Goal: Task Accomplishment & Management: Use online tool/utility

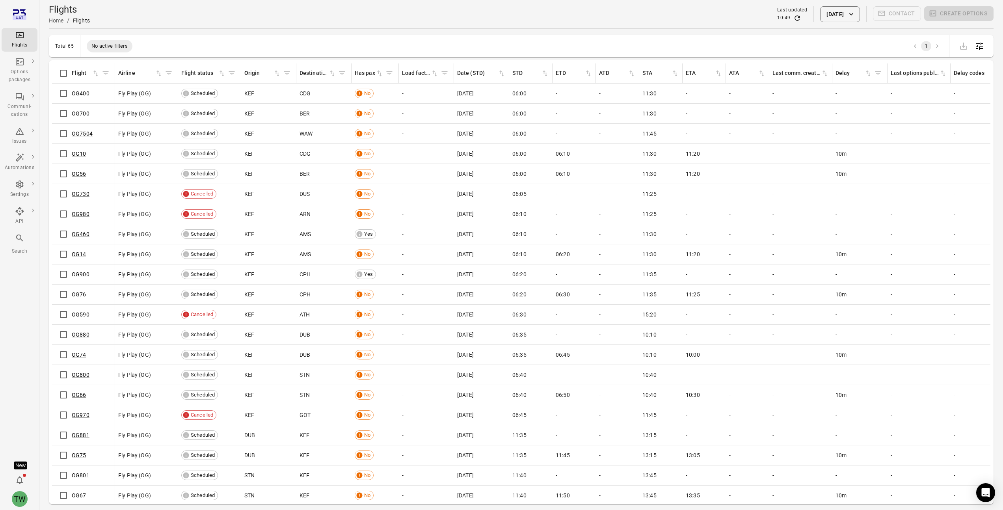
click at [518, 94] on span "06:00" at bounding box center [519, 93] width 14 height 8
click at [26, 67] on div "Options packages" at bounding box center [20, 70] width 30 height 27
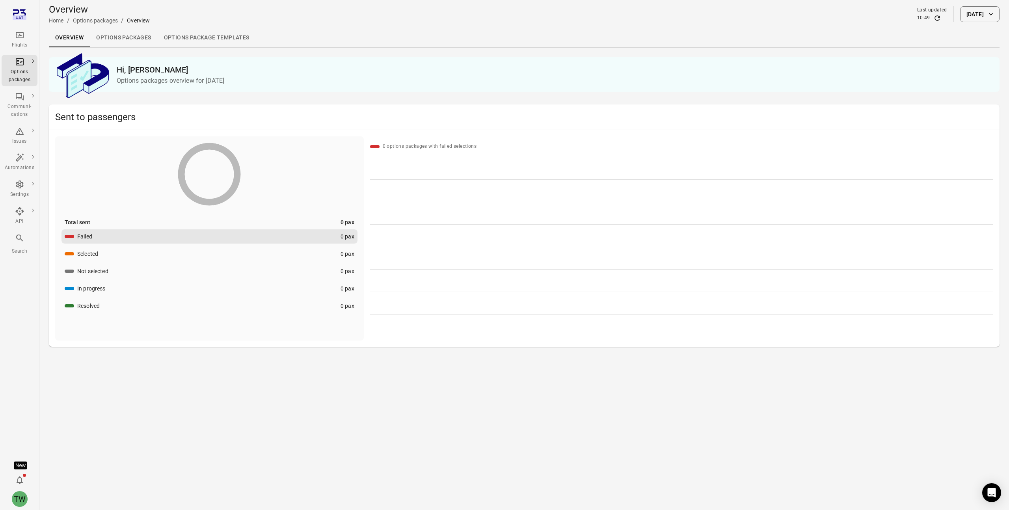
click at [133, 37] on link "Options packages" at bounding box center [123, 37] width 67 height 19
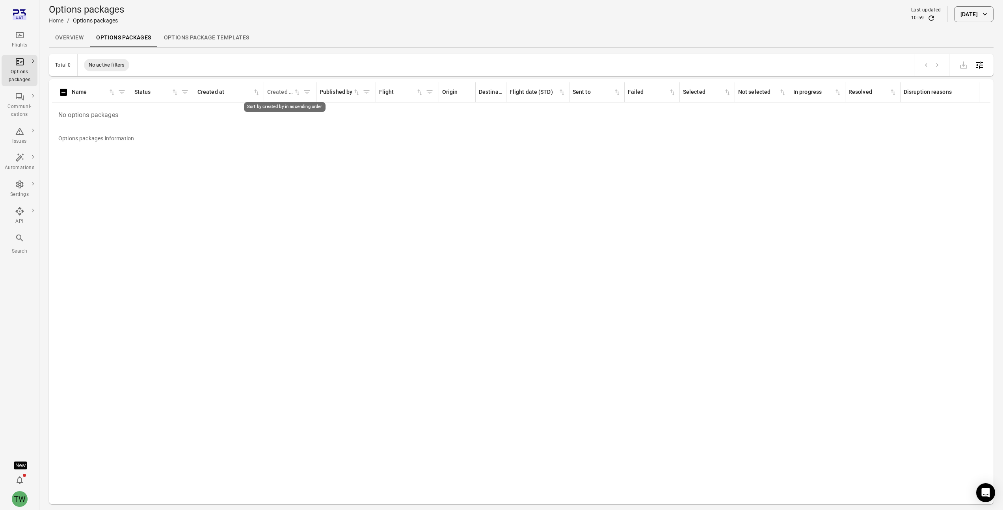
click at [297, 94] on icon "Sort by created by in ascending order" at bounding box center [297, 92] width 8 height 8
click at [296, 94] on icon "Sort by created by in descending order" at bounding box center [297, 92] width 8 height 8
click at [297, 94] on icon "Cancel sorting for created by" at bounding box center [298, 93] width 3 height 4
click at [18, 98] on icon "Main navigation" at bounding box center [19, 96] width 9 height 9
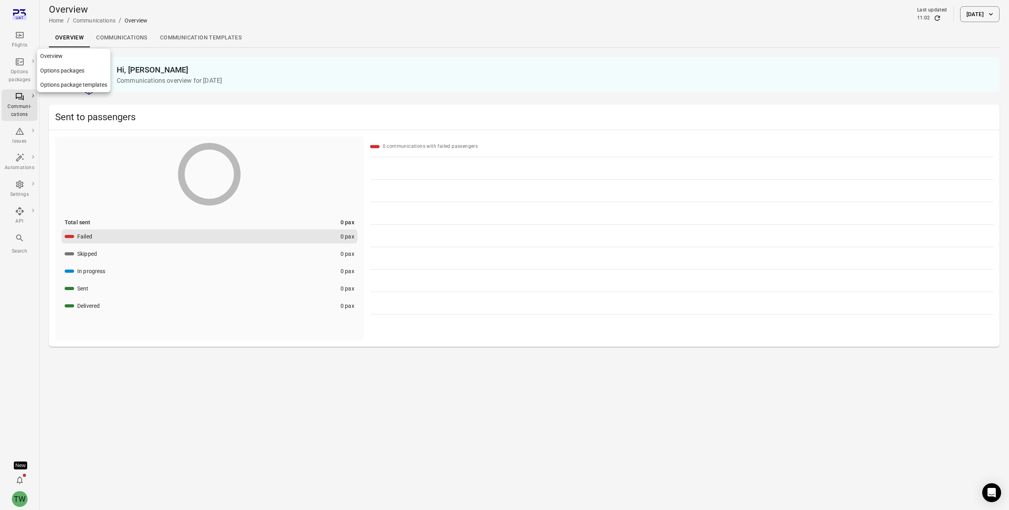
click at [23, 69] on div "Options packages" at bounding box center [20, 76] width 30 height 16
click at [15, 41] on div "Flights" at bounding box center [20, 39] width 30 height 19
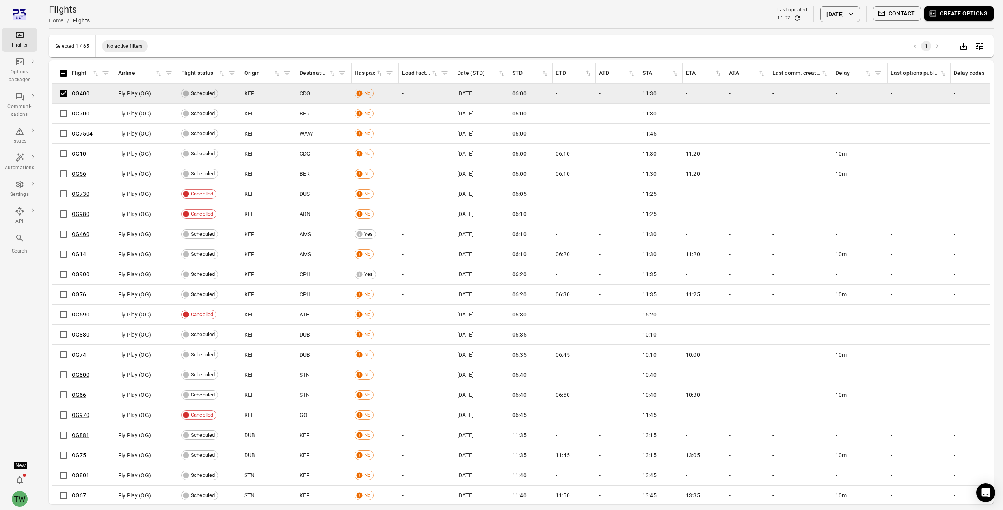
click at [948, 14] on button "Create options" at bounding box center [958, 13] width 69 height 15
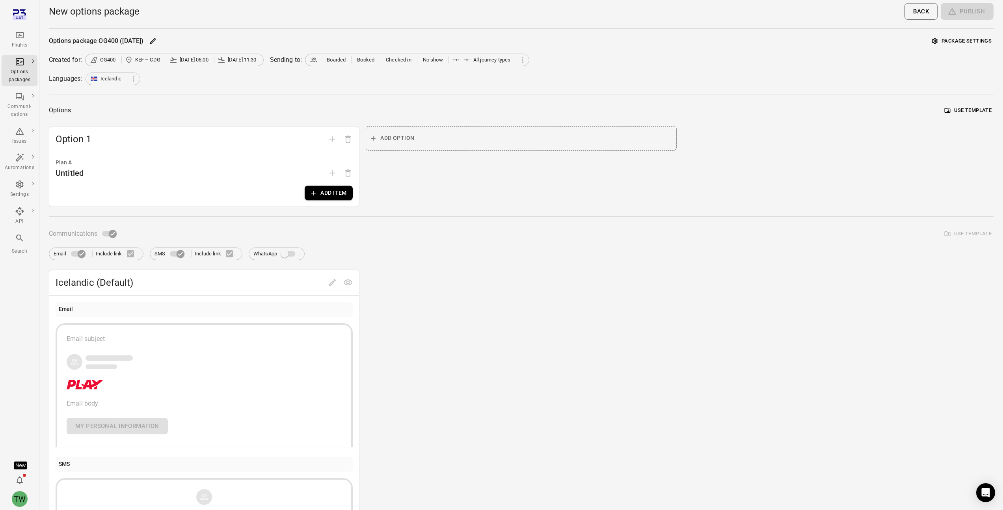
click at [329, 193] on button "Add item" at bounding box center [329, 193] width 48 height 15
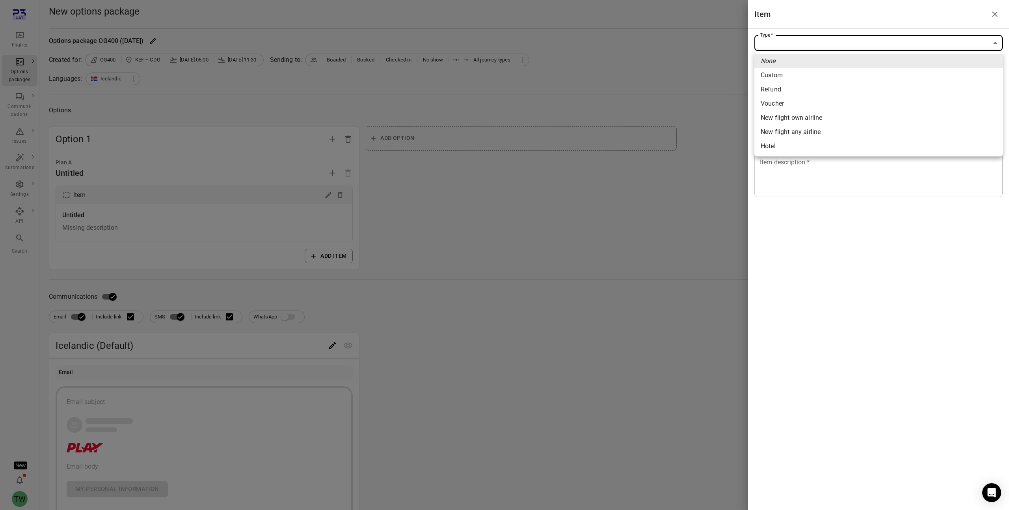
click at [957, 42] on body "Flights Options packages Communi-cations Issues Automations Settings API Search…" at bounding box center [504, 337] width 1009 height 674
click at [957, 42] on div at bounding box center [504, 255] width 1009 height 510
click at [999, 13] on icon "Close drawer" at bounding box center [994, 13] width 9 height 9
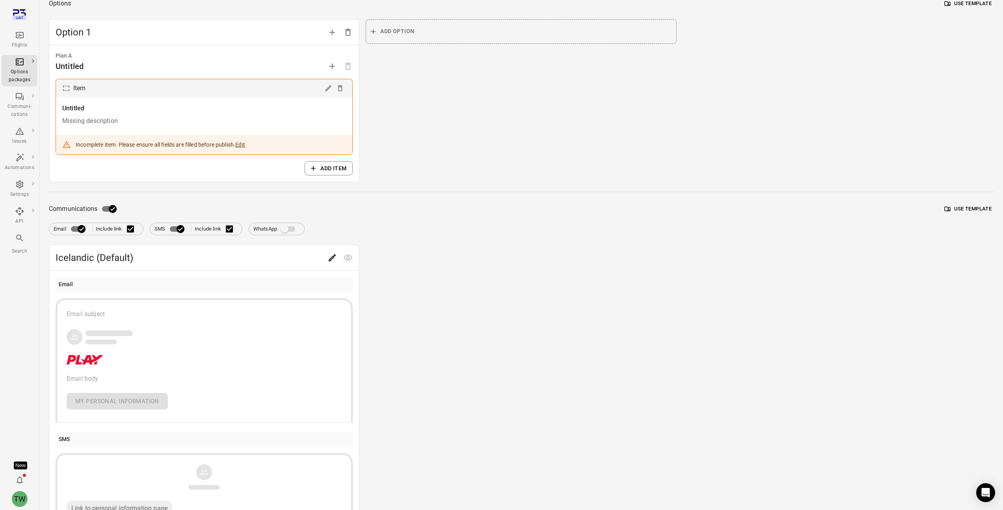
scroll to position [110, 0]
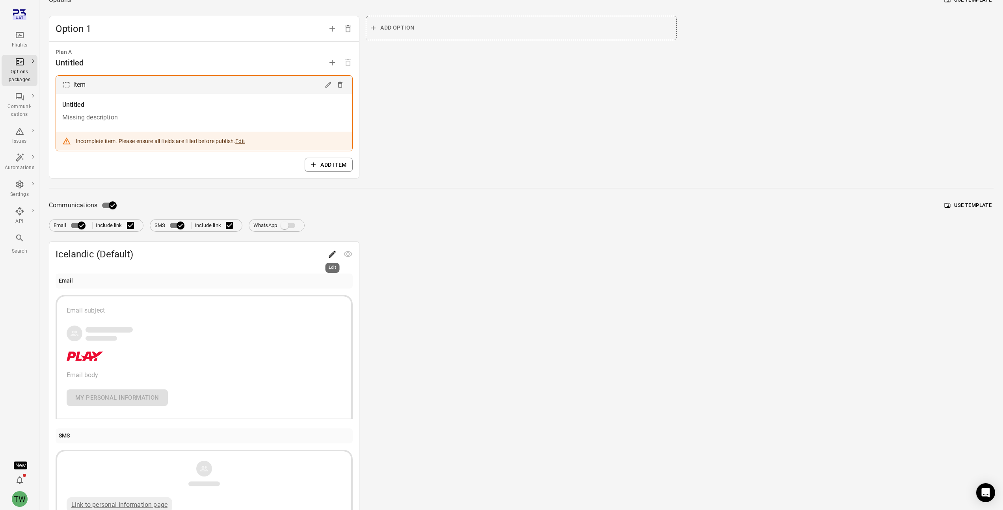
click at [331, 255] on icon "Edit" at bounding box center [331, 253] width 9 height 9
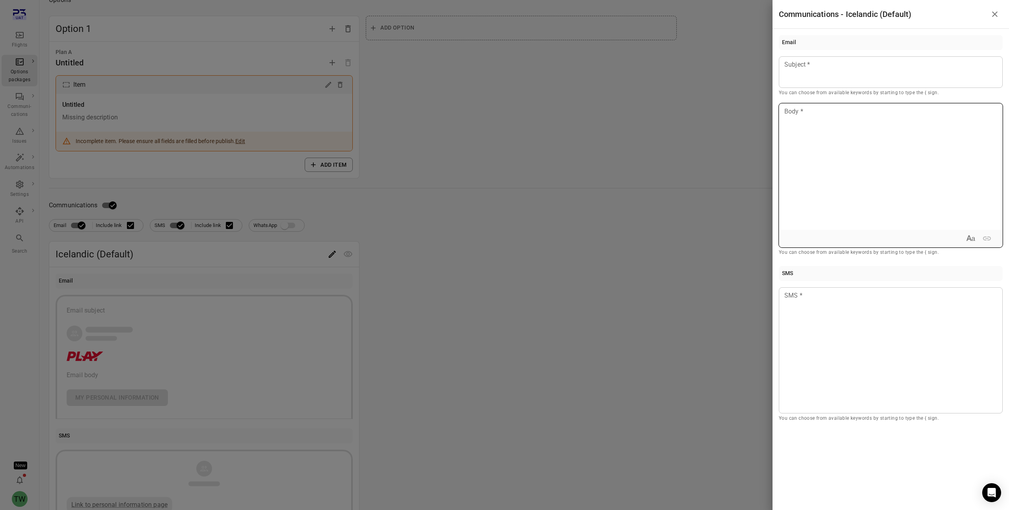
click at [973, 240] on icon "Expand text format" at bounding box center [970, 238] width 9 height 9
click at [949, 240] on icon "Underline" at bounding box center [949, 238] width 6 height 7
click at [933, 240] on icon "Italic" at bounding box center [932, 238] width 9 height 9
click at [921, 240] on button "Bold" at bounding box center [915, 238] width 15 height 15
click at [918, 240] on icon "Bold" at bounding box center [916, 238] width 4 height 6
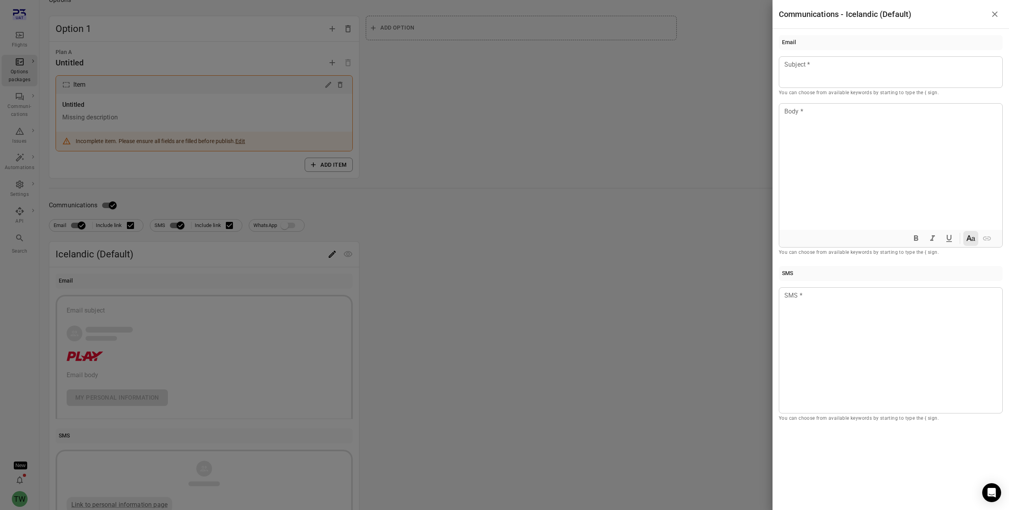
click at [720, 250] on div at bounding box center [504, 255] width 1009 height 510
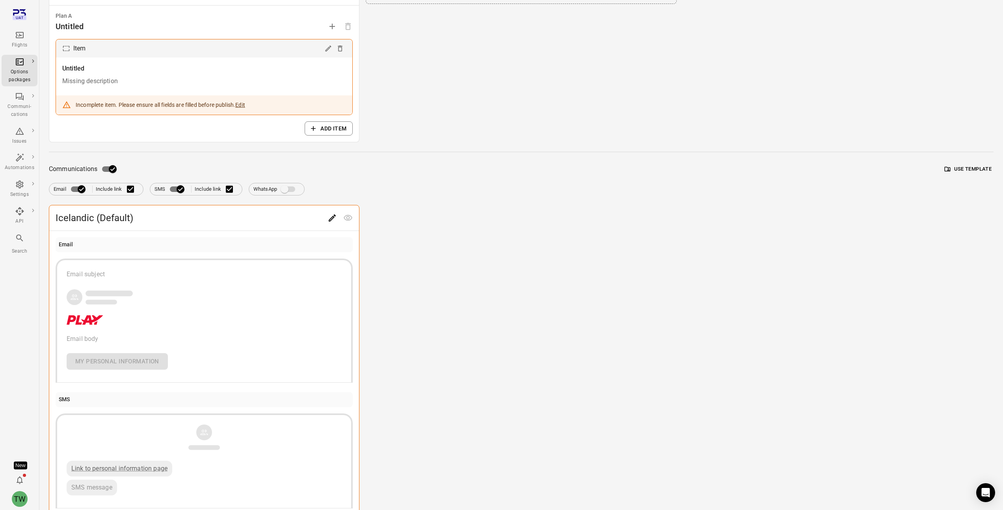
scroll to position [203, 0]
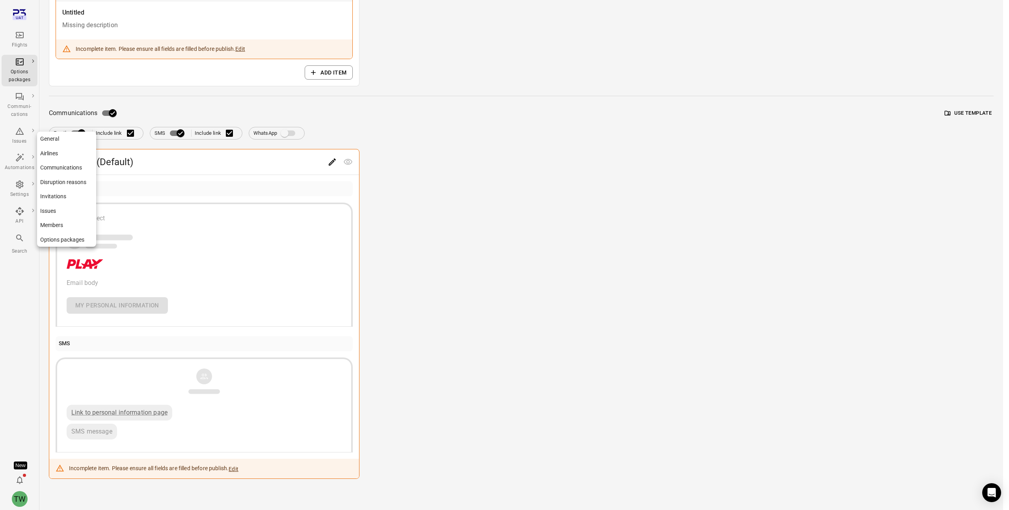
click at [22, 188] on icon "Main navigation" at bounding box center [19, 184] width 9 height 9
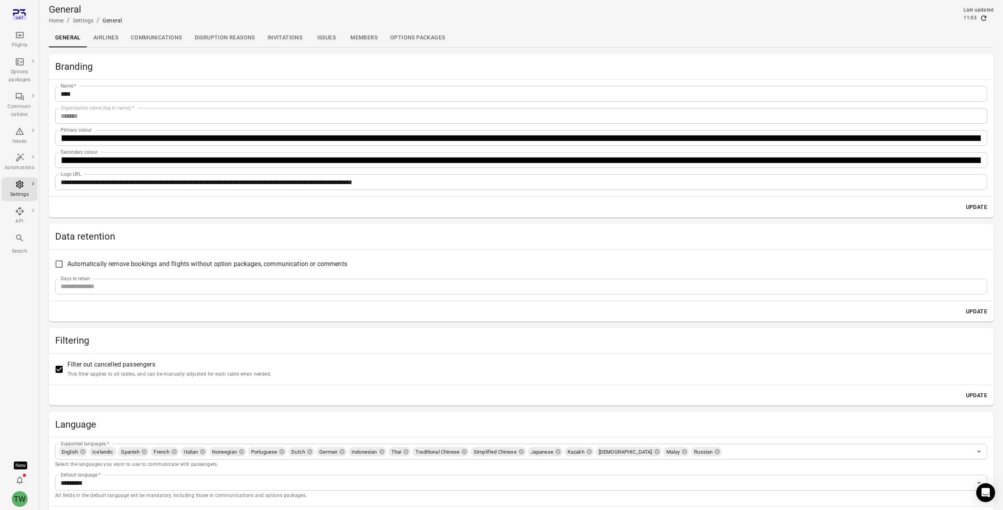
click at [324, 35] on link "Issues" at bounding box center [326, 37] width 35 height 19
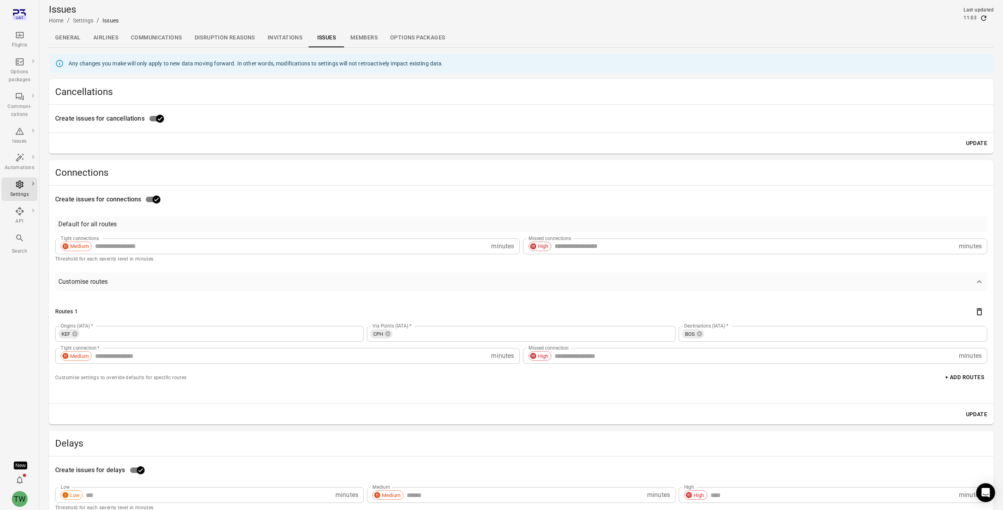
click at [121, 119] on span "Create issues for cancellations" at bounding box center [99, 118] width 89 height 9
click at [166, 41] on link "Communications" at bounding box center [157, 37] width 64 height 19
